Goal: Information Seeking & Learning: Find specific fact

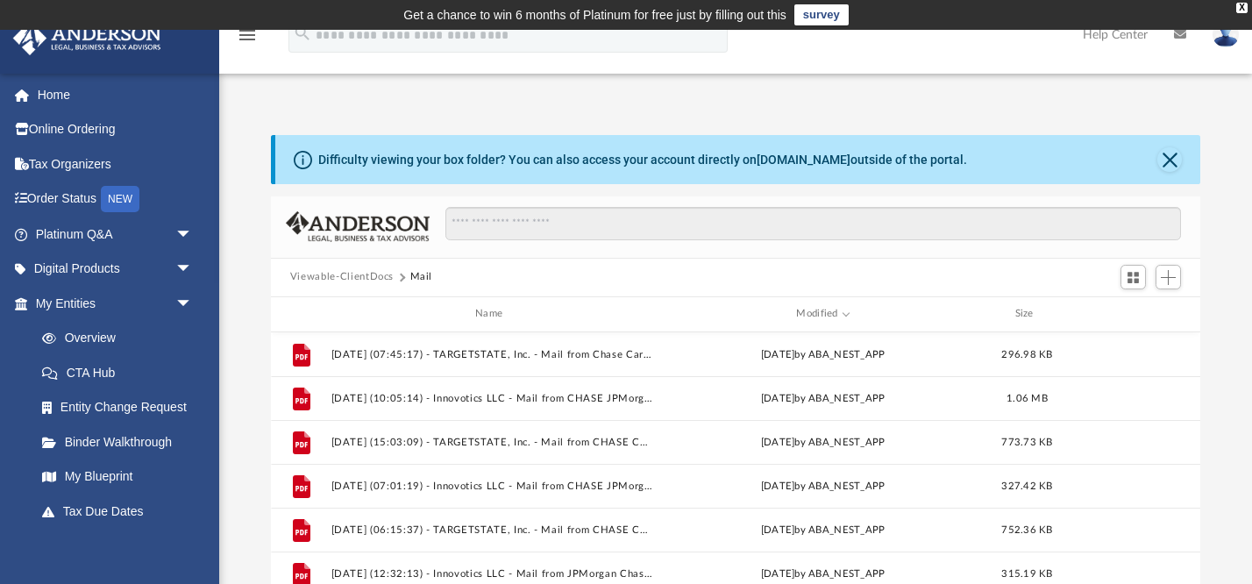
scroll to position [398, 929]
click at [85, 238] on link "Platinum Q&A arrow_drop_down" at bounding box center [115, 234] width 207 height 35
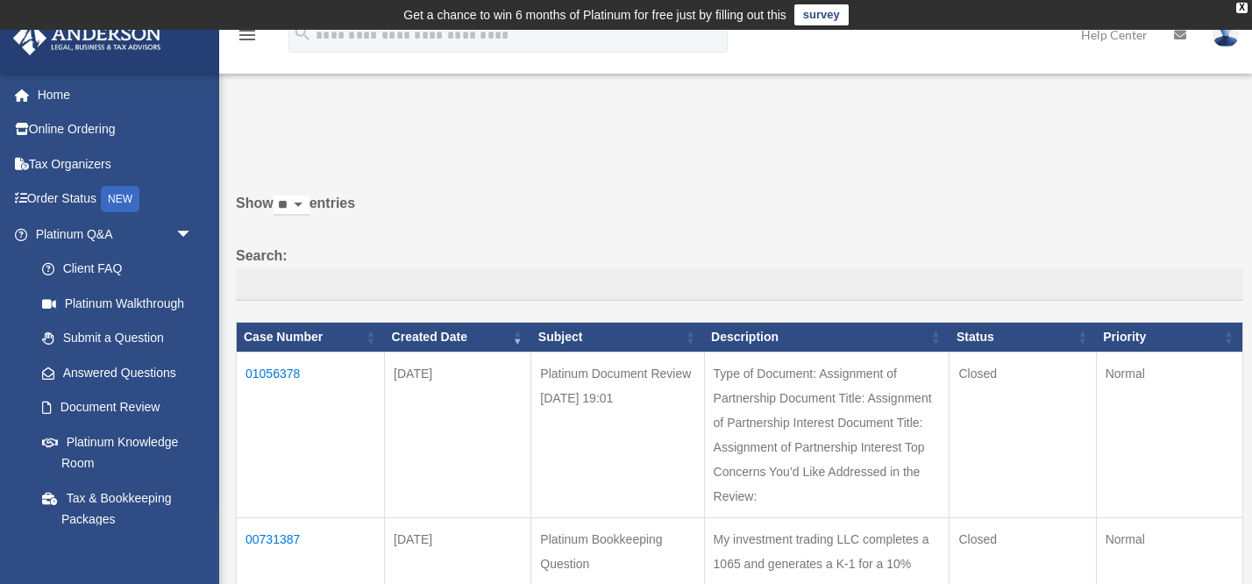
click at [272, 374] on td "01056378" at bounding box center [311, 435] width 148 height 166
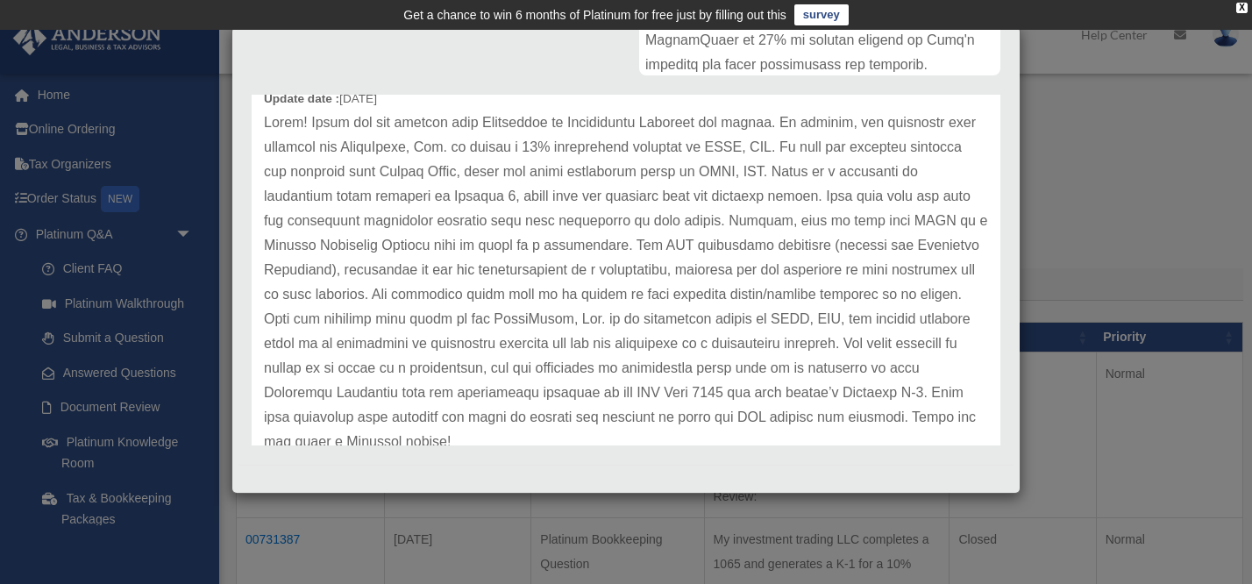
scroll to position [80, 0]
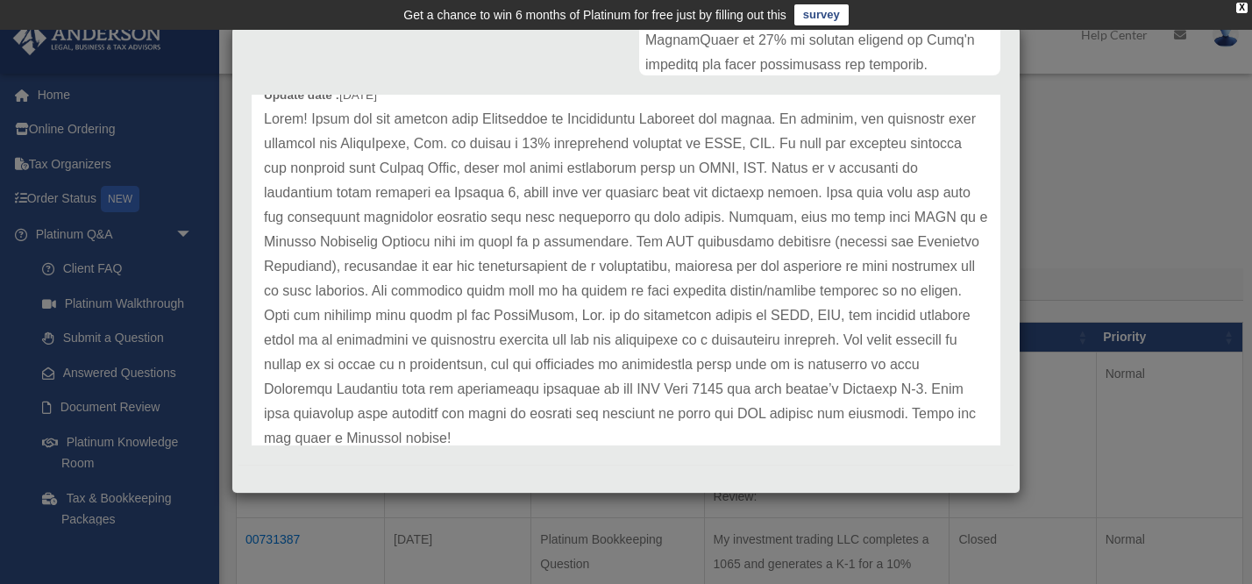
click at [321, 296] on p at bounding box center [626, 279] width 724 height 344
click at [343, 302] on p at bounding box center [626, 279] width 724 height 344
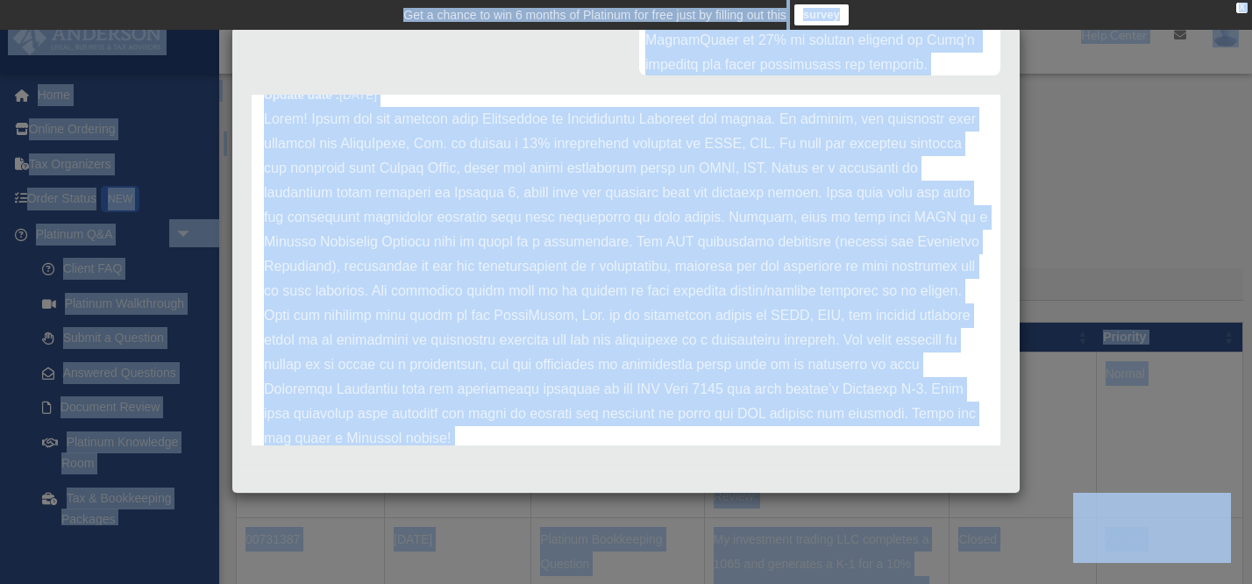
click at [379, 243] on p at bounding box center [626, 279] width 724 height 344
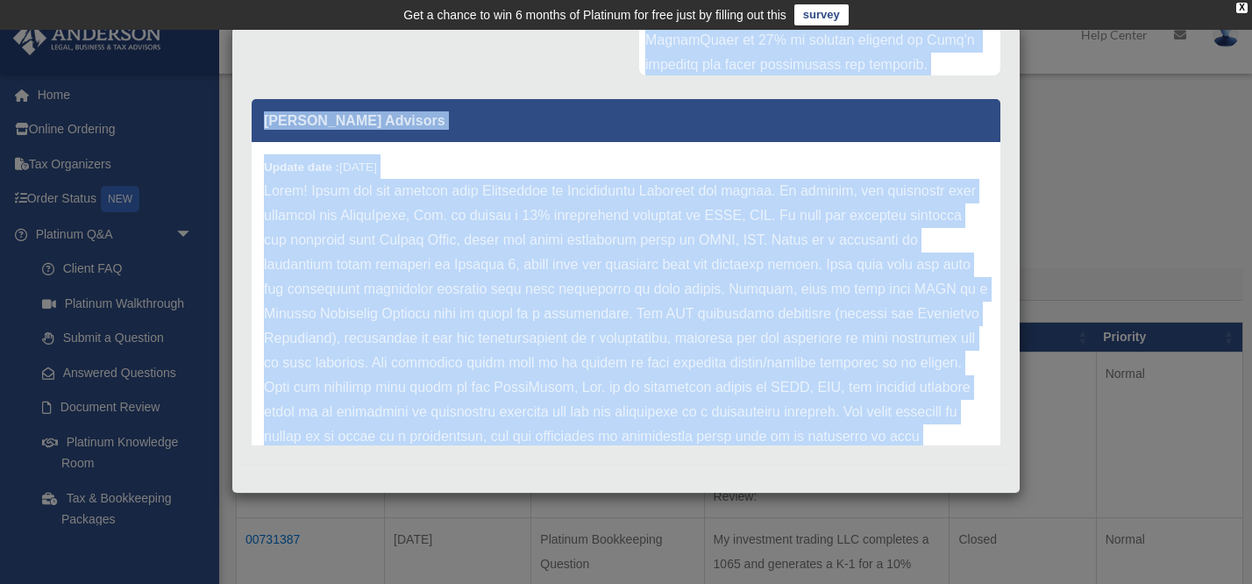
scroll to position [0, 0]
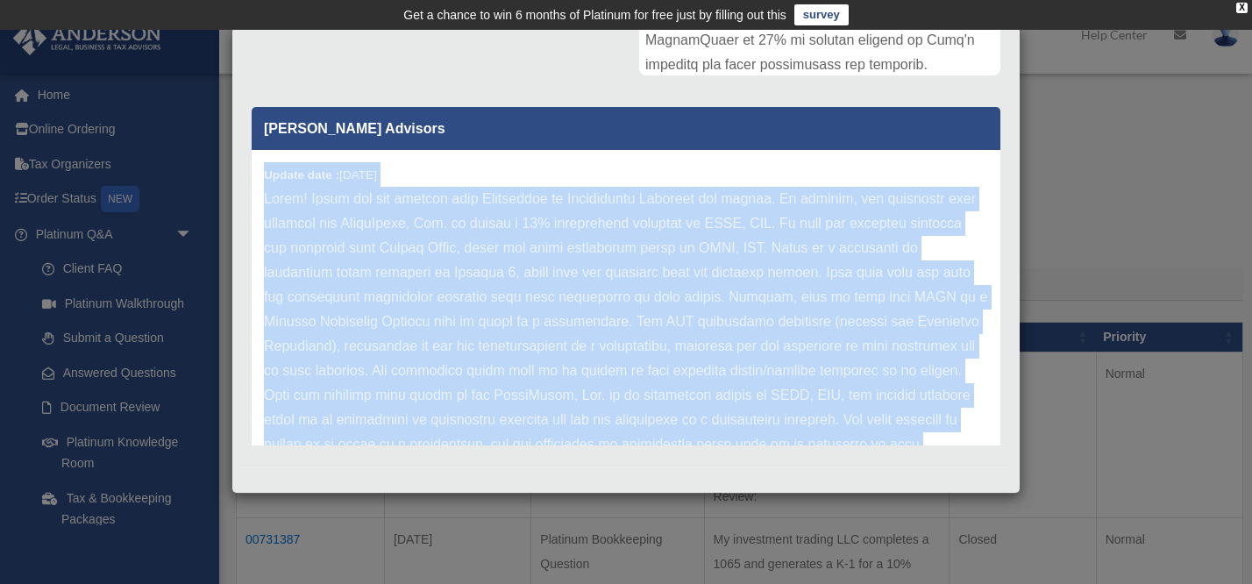
drag, startPoint x: 438, startPoint y: 436, endPoint x: 259, endPoint y: 174, distance: 317.4
click at [259, 174] on div "Update date : 07-29-2025" at bounding box center [626, 358] width 749 height 417
copy div "Update date : 07-29-2025 Hello! Thank you for sending your Assignment of Partne…"
